Goal: Task Accomplishment & Management: Use online tool/utility

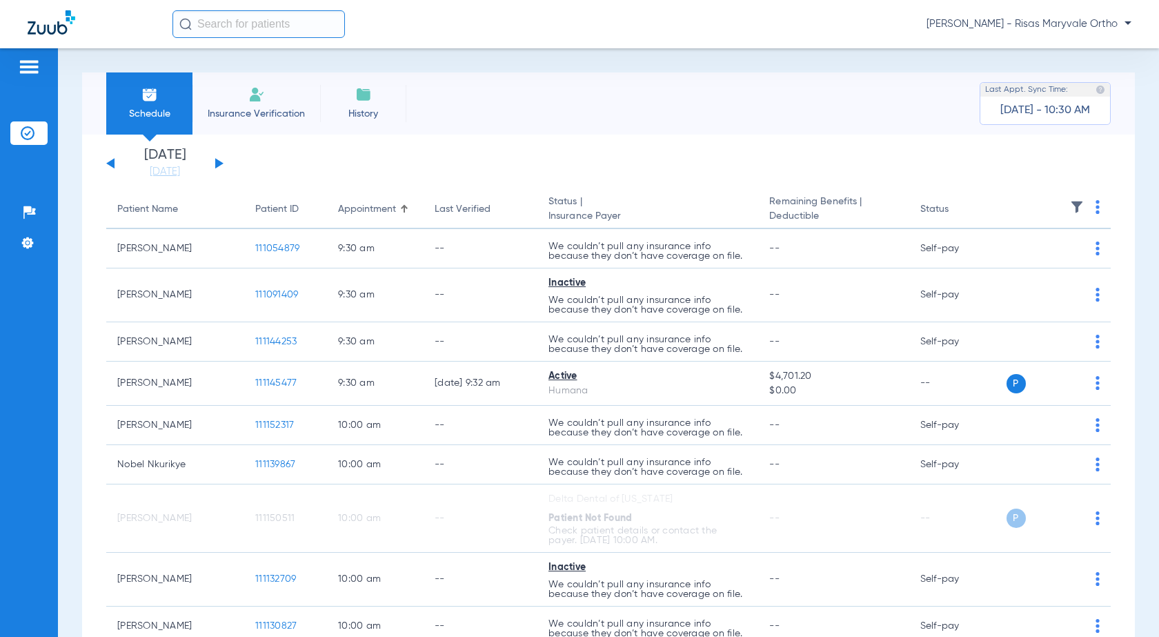
click at [220, 166] on div "[DATE] [DATE] [DATE] [DATE] [DATE] [DATE] [DATE] [DATE] [DATE] [DATE] [DATE] [D…" at bounding box center [164, 163] width 117 height 30
click at [216, 163] on button at bounding box center [219, 163] width 8 height 10
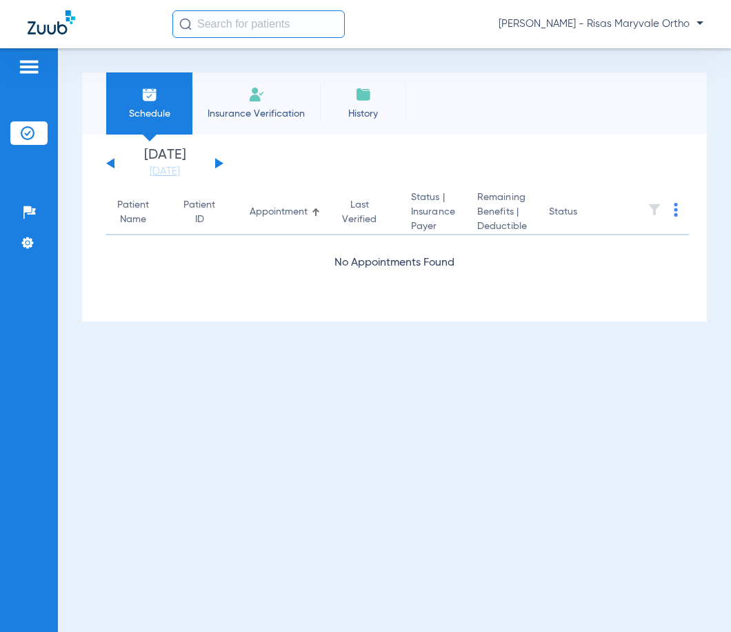
click at [295, 24] on input "text" at bounding box center [258, 24] width 172 height 28
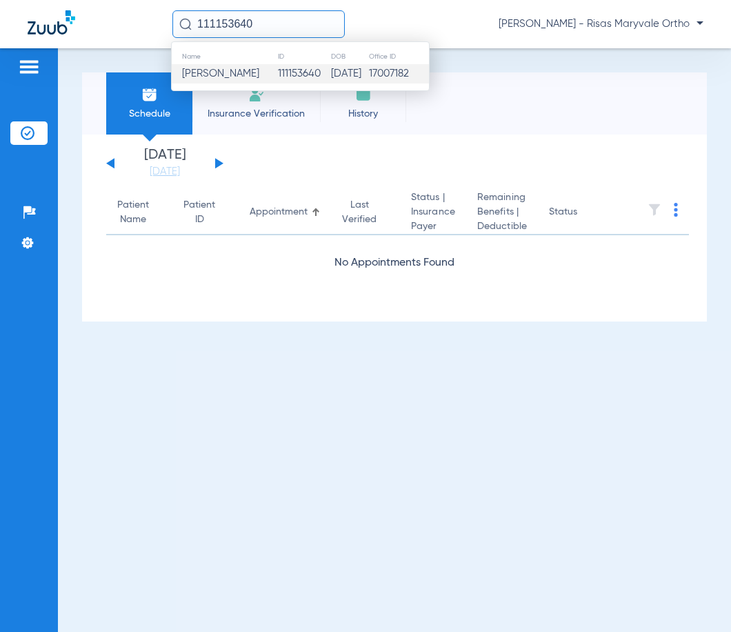
click at [293, 79] on td "111153640" at bounding box center [303, 73] width 53 height 19
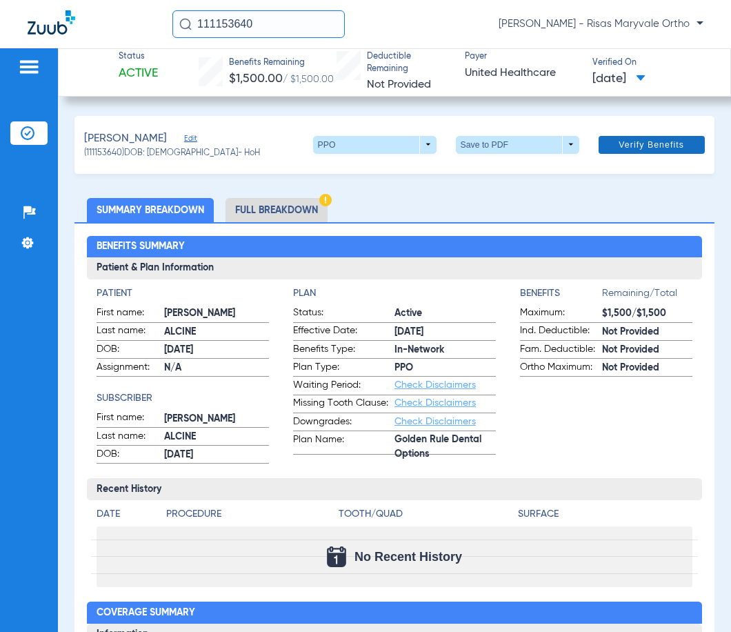
click at [633, 143] on span "Verify Benefits" at bounding box center [652, 144] width 66 height 11
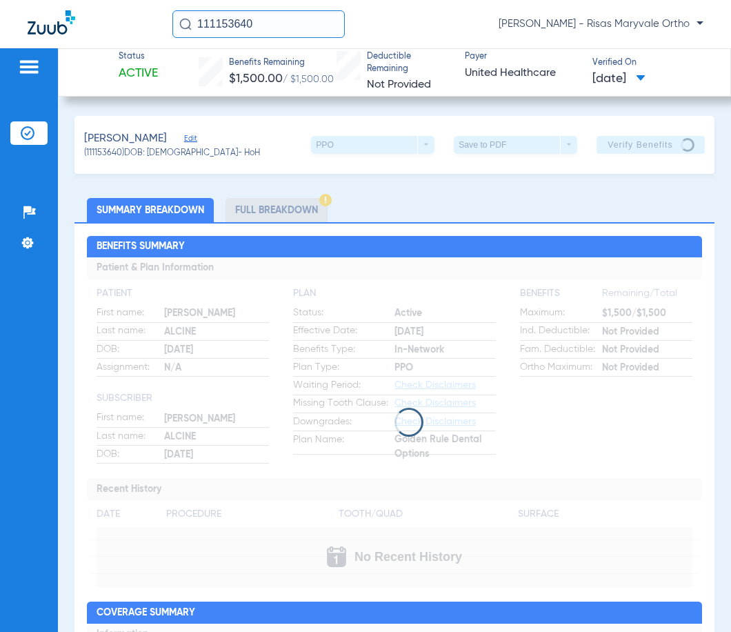
drag, startPoint x: 469, startPoint y: 9, endPoint x: 492, endPoint y: 8, distance: 22.8
click at [469, 9] on div "111153640 [PERSON_NAME] - Risas Maryvale Ortho" at bounding box center [365, 24] width 731 height 48
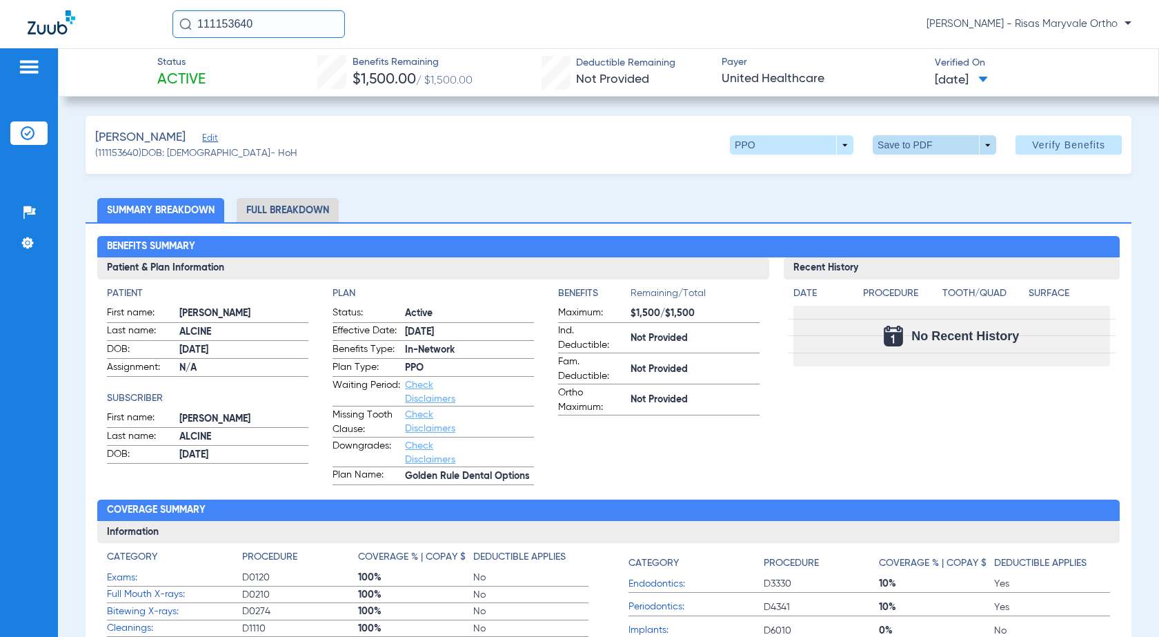
click at [935, 154] on span at bounding box center [934, 144] width 33 height 33
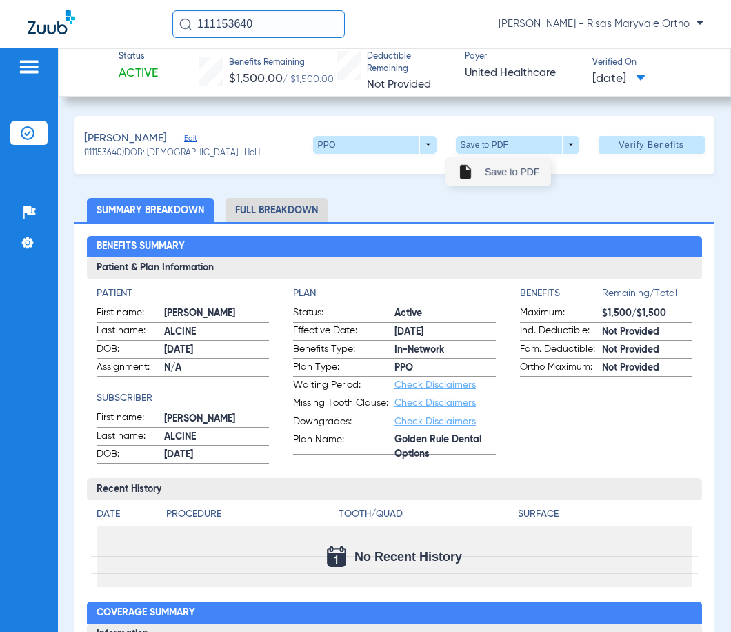
click at [507, 172] on span "Save to PDF" at bounding box center [512, 172] width 54 height 10
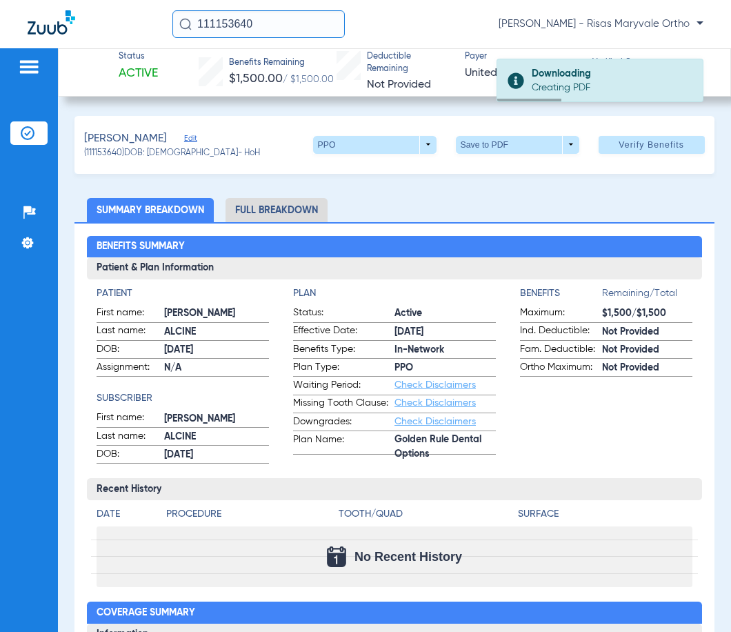
drag, startPoint x: 293, startPoint y: 24, endPoint x: 147, endPoint y: 25, distance: 146.2
click at [153, 26] on div "111153640 [PERSON_NAME] - Risas Maryvale Ortho" at bounding box center [365, 24] width 731 height 48
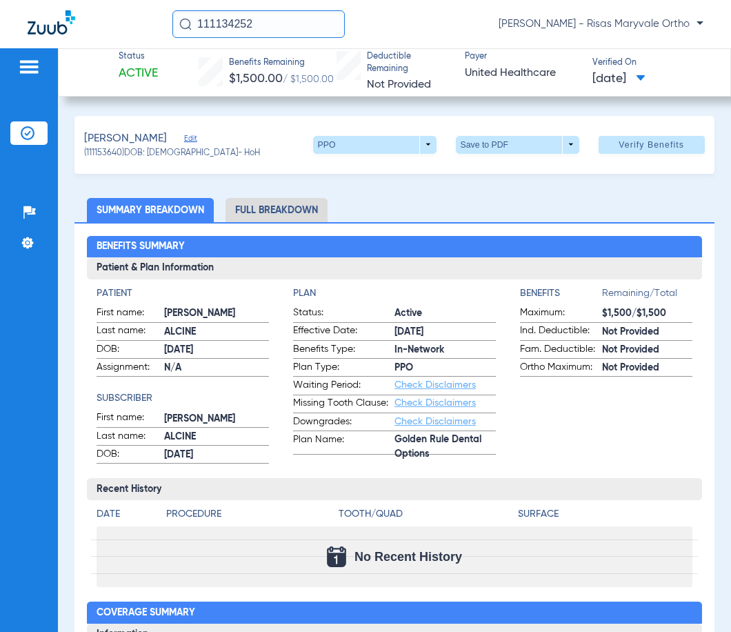
click at [303, 34] on input "111134252" at bounding box center [258, 24] width 172 height 28
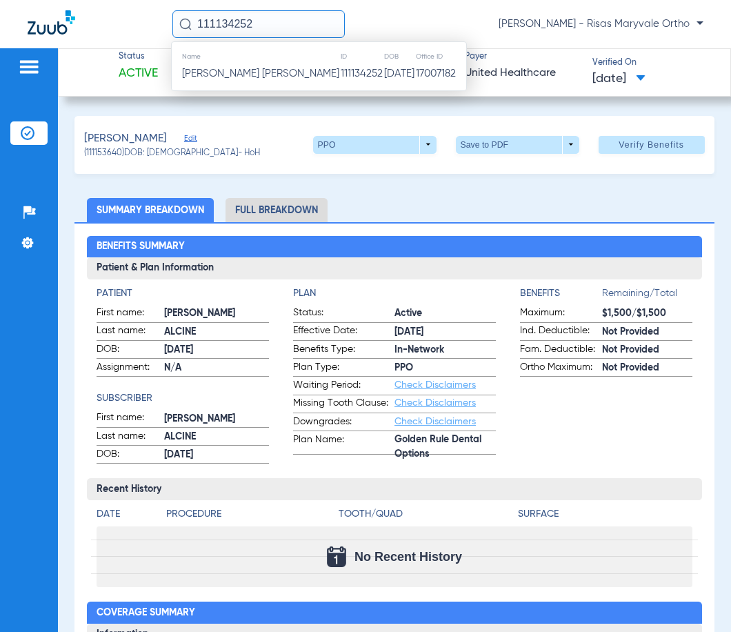
type input "="
type input "111134252"
click at [283, 68] on span "[PERSON_NAME] [PERSON_NAME]" at bounding box center [260, 73] width 157 height 10
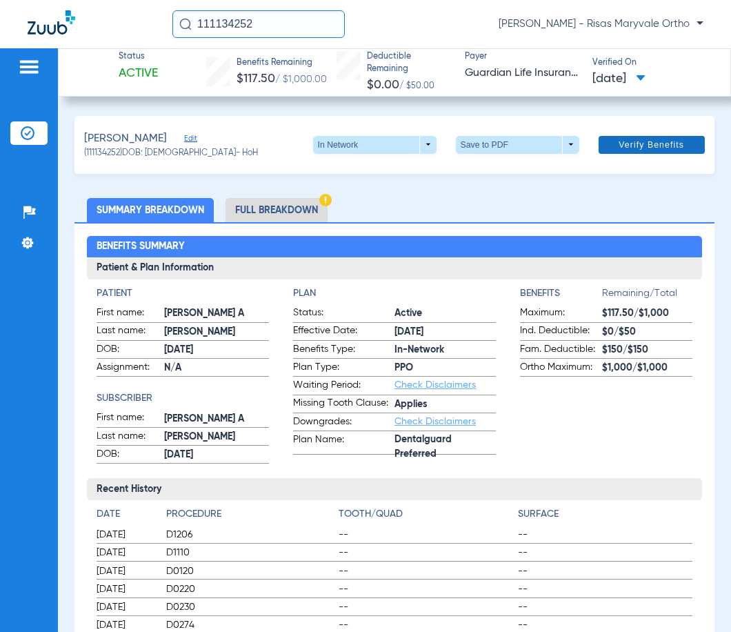
click at [658, 148] on span "Verify Benefits" at bounding box center [652, 144] width 66 height 11
